Goal: Check status

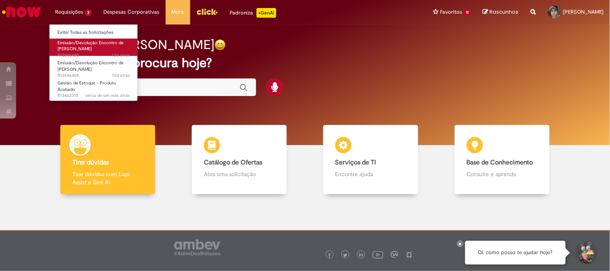
click at [91, 50] on span "Emissão/Devolução Encontro de [PERSON_NAME]" at bounding box center [91, 46] width 66 height 12
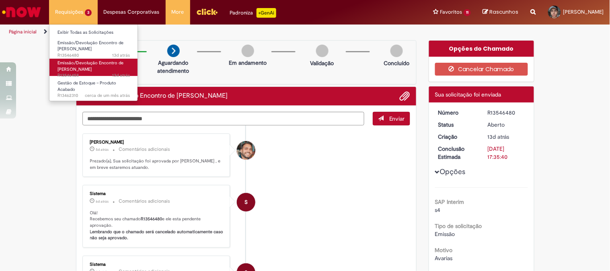
click at [87, 71] on span "Emissão/Devolução Encontro de [PERSON_NAME]" at bounding box center [91, 66] width 66 height 12
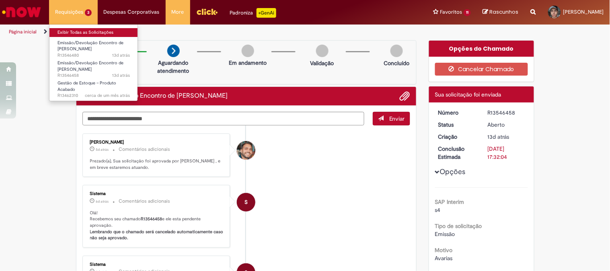
click at [81, 35] on link "Exibir Todas as Solicitações" at bounding box center [93, 32] width 89 height 9
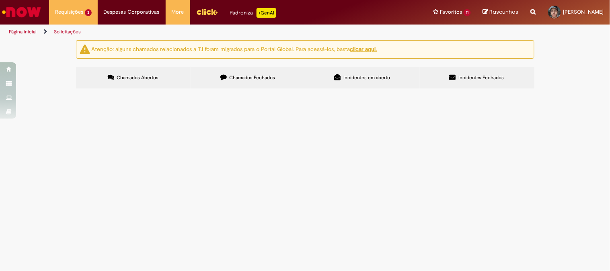
click at [234, 78] on span "Chamados Fechados" at bounding box center [252, 77] width 46 height 6
click at [0, 0] on span "Emissão/Devolução Encontro de [PERSON_NAME]" at bounding box center [0, 0] width 0 height 0
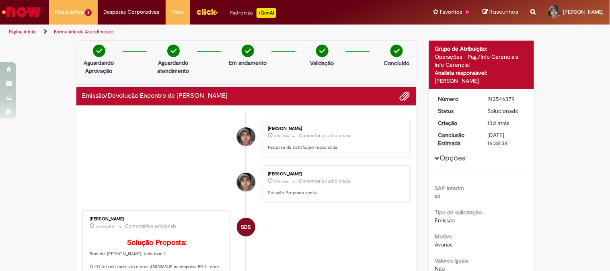
scroll to position [134, 0]
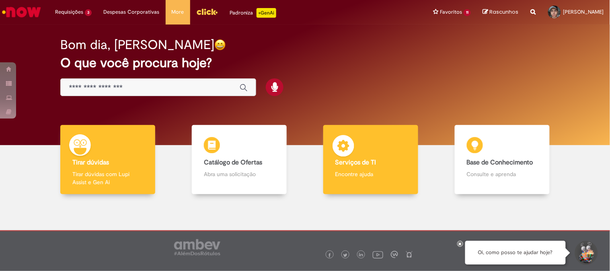
click at [338, 158] on img at bounding box center [344, 147] width 24 height 24
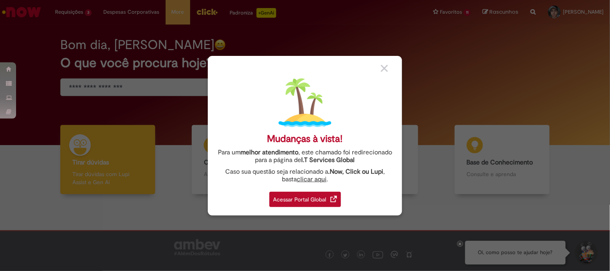
click at [327, 198] on div "Acessar Portal Global" at bounding box center [306, 199] width 72 height 15
